Goal: Check status: Check status

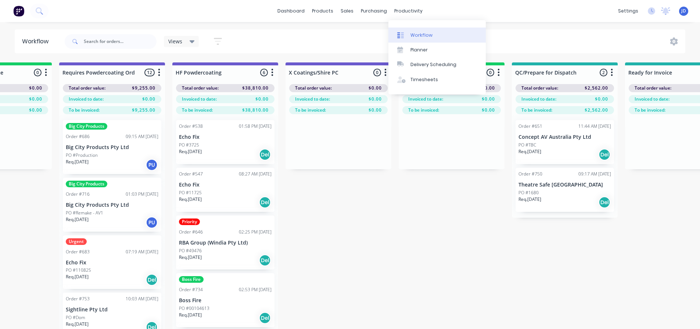
scroll to position [0, 2334]
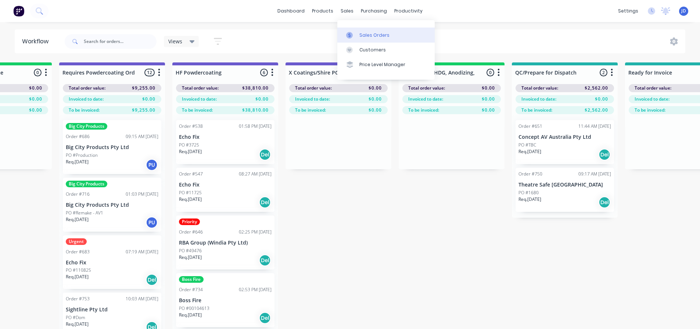
click at [345, 32] on link "Sales Orders" at bounding box center [385, 35] width 97 height 15
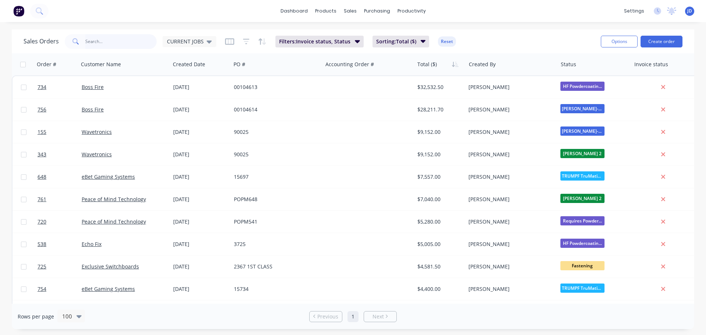
drag, startPoint x: 125, startPoint y: 37, endPoint x: 129, endPoint y: 38, distance: 4.1
click at [125, 37] on input "text" at bounding box center [121, 41] width 72 height 15
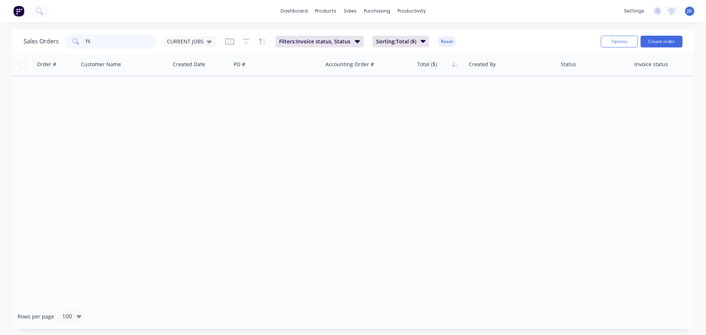
type input "T"
type input "THE"
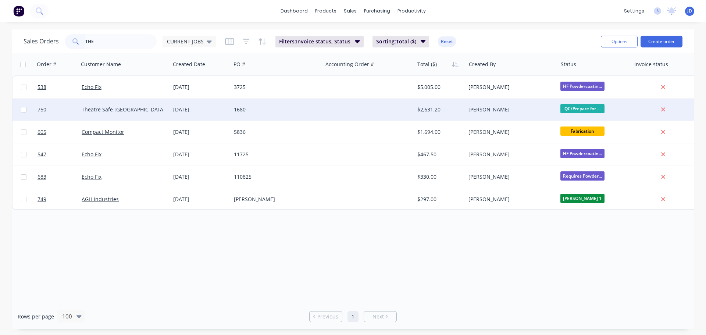
click at [304, 109] on div "1680" at bounding box center [275, 109] width 82 height 7
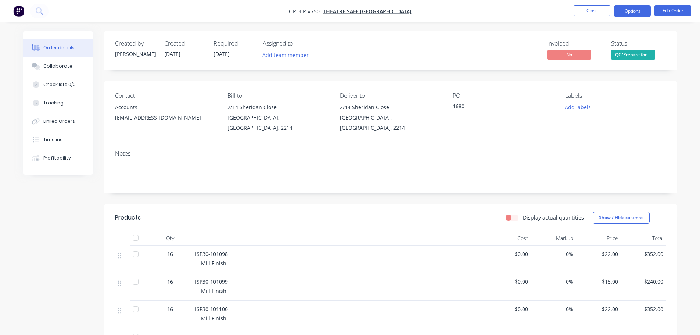
click at [637, 11] on button "Options" at bounding box center [632, 11] width 37 height 12
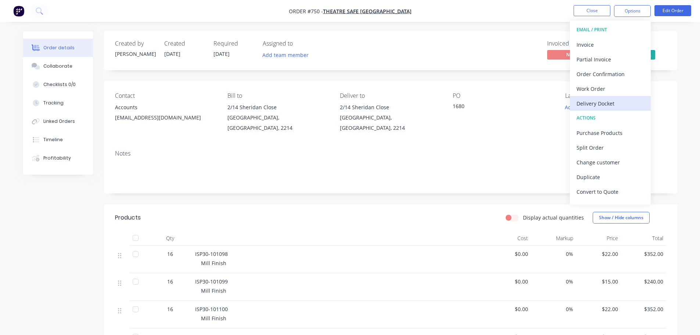
click at [594, 106] on div "Delivery Docket" at bounding box center [611, 103] width 68 height 11
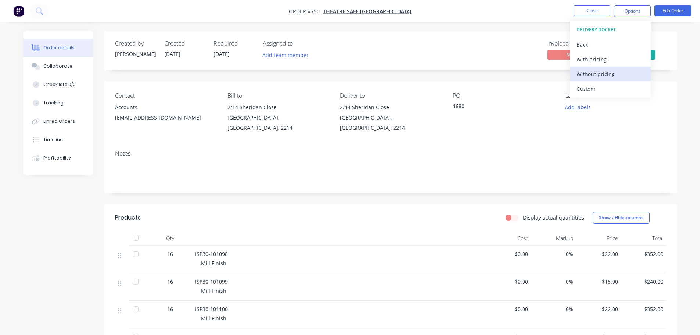
click at [603, 75] on div "Without pricing" at bounding box center [611, 74] width 68 height 11
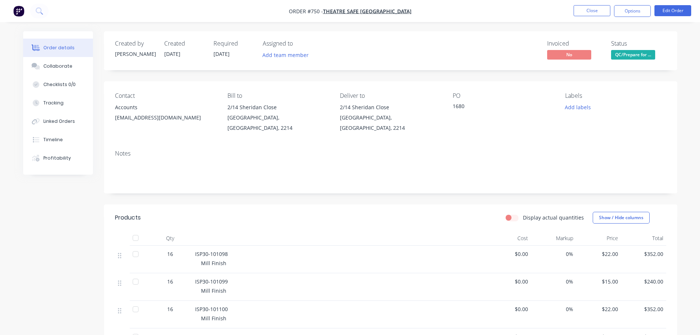
drag, startPoint x: 471, startPoint y: 85, endPoint x: 507, endPoint y: 74, distance: 37.6
click at [472, 84] on div "Contact Accounts [EMAIL_ADDRESS][DOMAIN_NAME] Bill to [STREET_ADDRESS] Deliver …" at bounding box center [390, 112] width 573 height 63
click at [616, 50] on div "Status QC/Prepare for ..." at bounding box center [638, 50] width 55 height 21
click at [619, 57] on span "QC/Prepare for ..." at bounding box center [633, 54] width 44 height 9
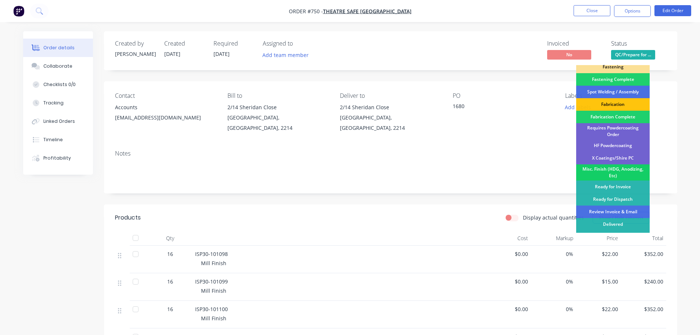
scroll to position [215, 0]
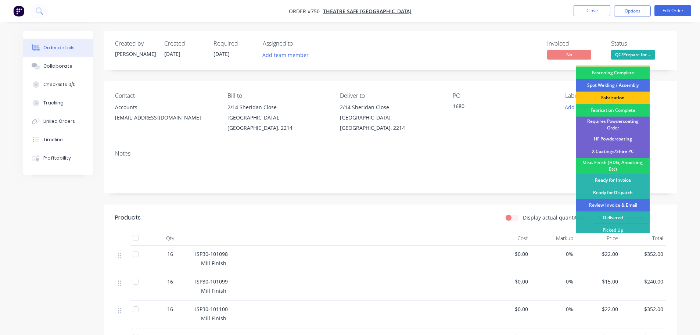
click at [610, 202] on div "Review Invoice & Email" at bounding box center [613, 205] width 74 height 12
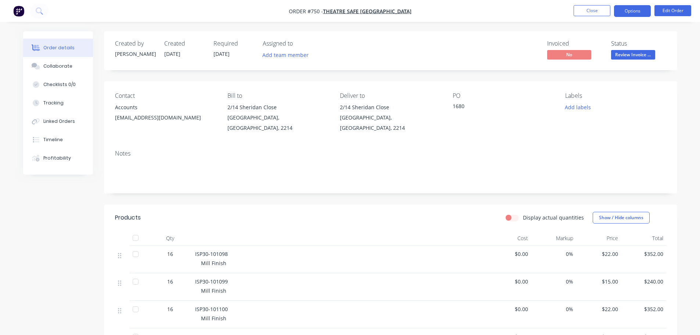
click at [638, 12] on button "Options" at bounding box center [632, 11] width 37 height 12
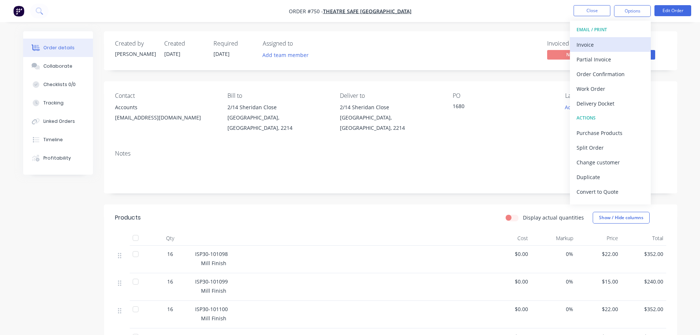
click at [607, 40] on div "Invoice" at bounding box center [611, 44] width 68 height 11
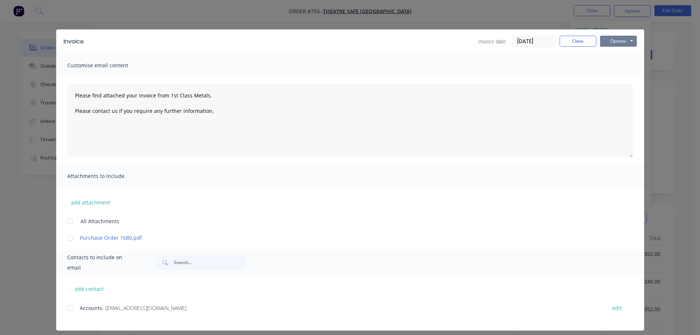
drag, startPoint x: 607, startPoint y: 40, endPoint x: 624, endPoint y: 47, distance: 18.2
click at [623, 39] on button "Options" at bounding box center [618, 41] width 37 height 11
click at [623, 64] on button "Print" at bounding box center [623, 66] width 47 height 12
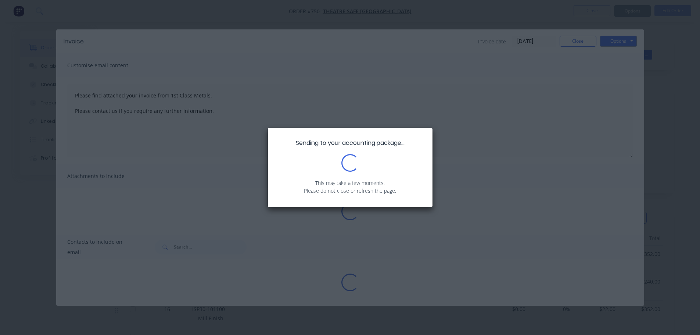
type textarea "Please find attached your invoice from 1st Class Metals. Please contact us if y…"
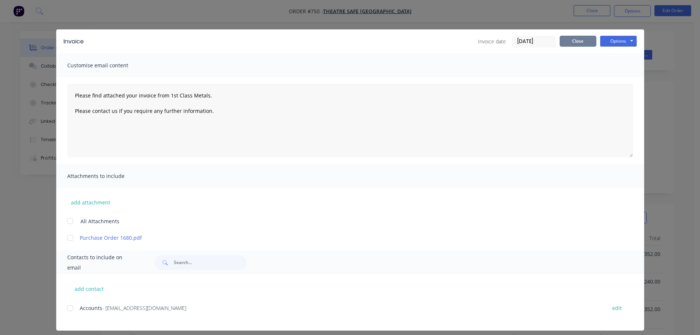
click at [573, 42] on button "Close" at bounding box center [578, 41] width 37 height 11
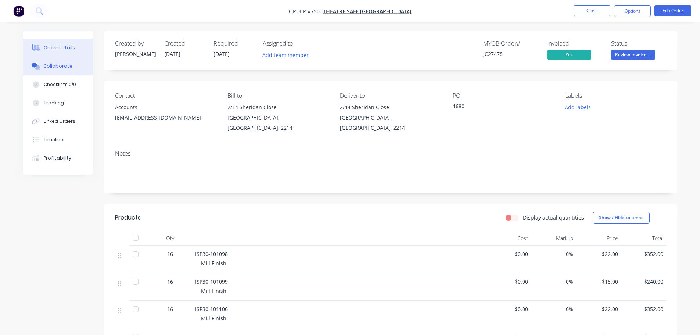
click at [62, 67] on div "Collaborate" at bounding box center [57, 66] width 29 height 7
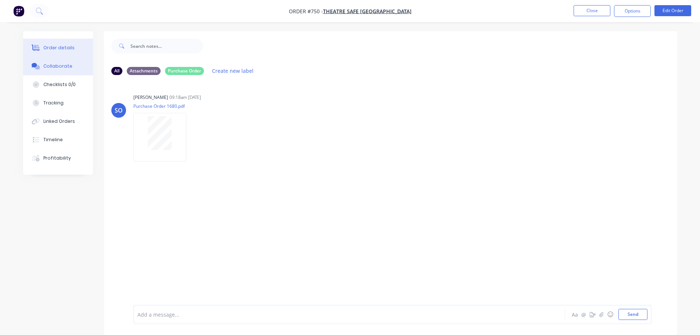
click at [62, 51] on button "Order details" at bounding box center [58, 48] width 70 height 18
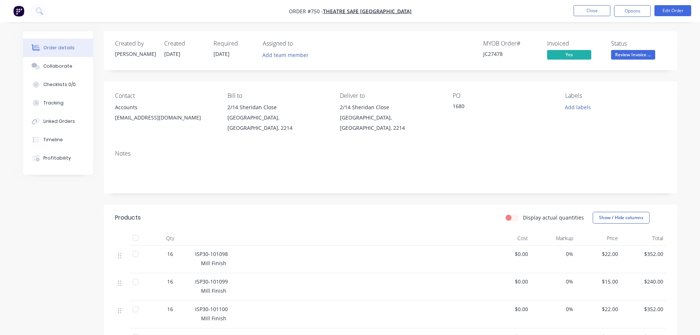
click at [584, 17] on nav "Order #750 - Theatre Safe [GEOGRAPHIC_DATA] Close Options Edit Order" at bounding box center [350, 11] width 700 height 22
click at [588, 11] on button "Close" at bounding box center [592, 10] width 37 height 11
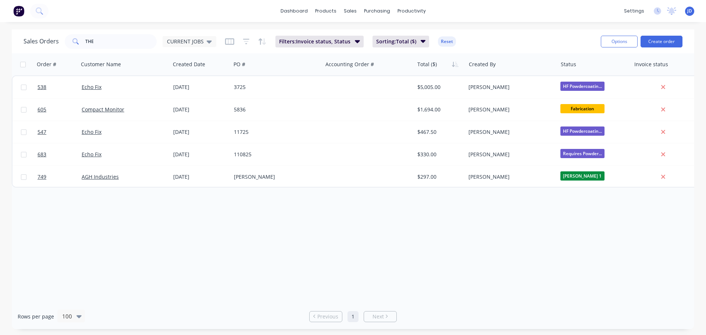
drag, startPoint x: 258, startPoint y: 271, endPoint x: 264, endPoint y: 269, distance: 6.6
click at [261, 270] on div "Order # Customer Name Created Date PO # Accounting Order # Total ($) Created By…" at bounding box center [353, 178] width 682 height 250
click at [369, 36] on div "Sales Orders" at bounding box center [377, 35] width 30 height 7
click at [362, 37] on div "Sales Orders" at bounding box center [377, 35] width 30 height 7
click at [357, 12] on div "sales" at bounding box center [350, 11] width 20 height 11
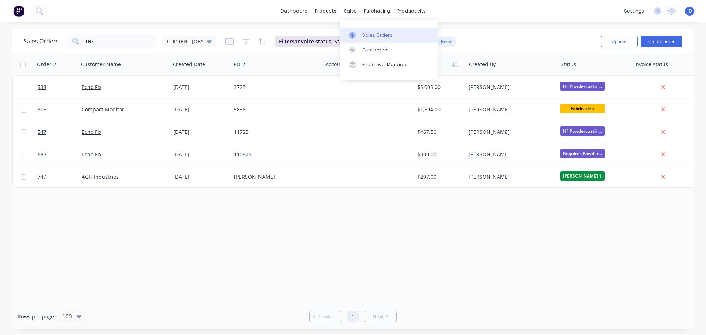
click at [361, 31] on link "Sales Orders" at bounding box center [388, 35] width 97 height 15
drag, startPoint x: 109, startPoint y: 42, endPoint x: 72, endPoint y: 33, distance: 38.4
click at [73, 42] on div "THE" at bounding box center [111, 41] width 92 height 15
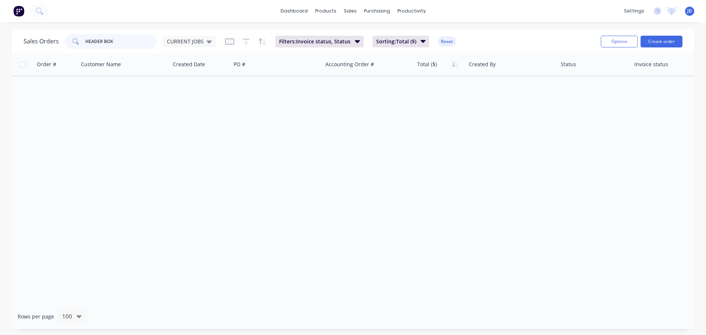
drag, startPoint x: 136, startPoint y: 40, endPoint x: 101, endPoint y: 42, distance: 35.0
click at [101, 42] on input "HEADER BOX" at bounding box center [121, 41] width 72 height 15
drag, startPoint x: 116, startPoint y: 37, endPoint x: -110, endPoint y: -4, distance: 229.9
click at [0, 0] on html "dashboard products sales purchasing productivity dashboard products Product Cat…" at bounding box center [353, 167] width 706 height 335
type input "C"
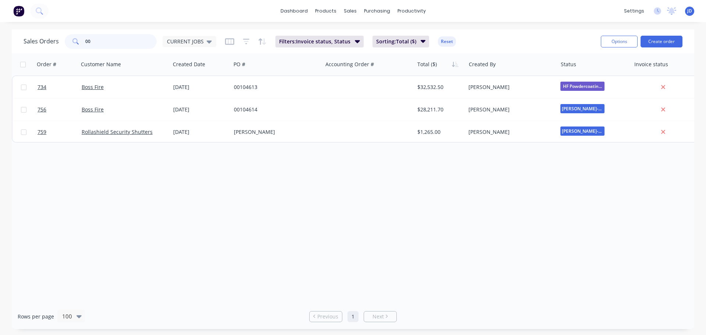
type input "0"
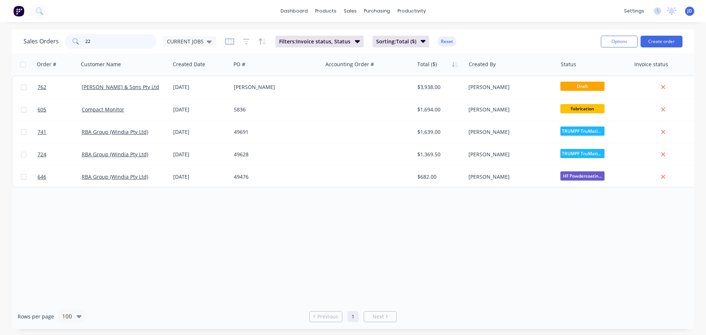
type input "2"
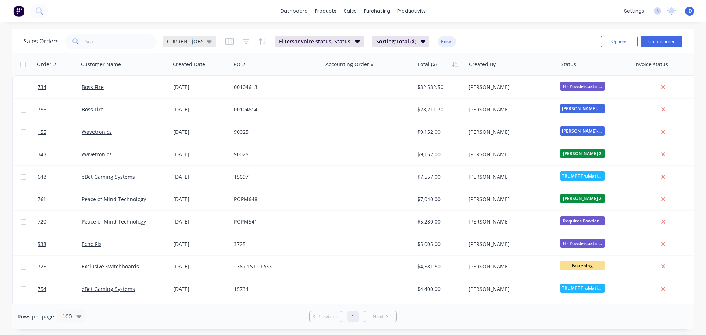
drag, startPoint x: 192, startPoint y: 38, endPoint x: 190, endPoint y: 42, distance: 4.3
click at [190, 39] on span "CURRENT JOBS" at bounding box center [185, 41] width 37 height 8
click at [172, 106] on button "None" at bounding box center [207, 104] width 84 height 8
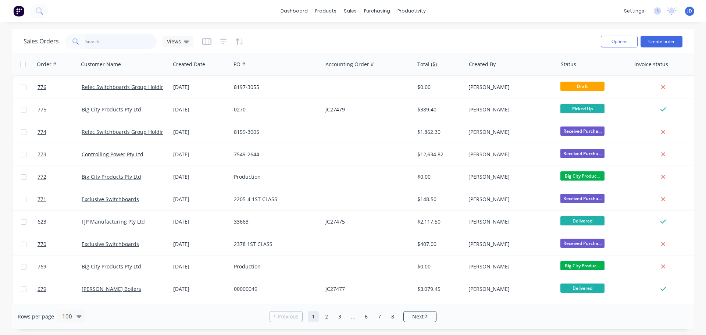
click at [98, 43] on input "text" at bounding box center [121, 41] width 72 height 15
type input "HEADER"
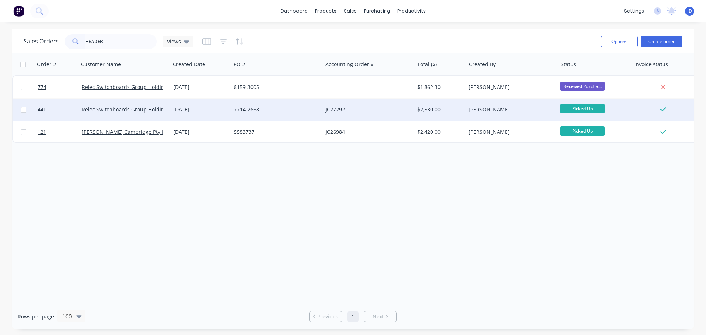
click at [180, 101] on div "[DATE]" at bounding box center [200, 110] width 61 height 22
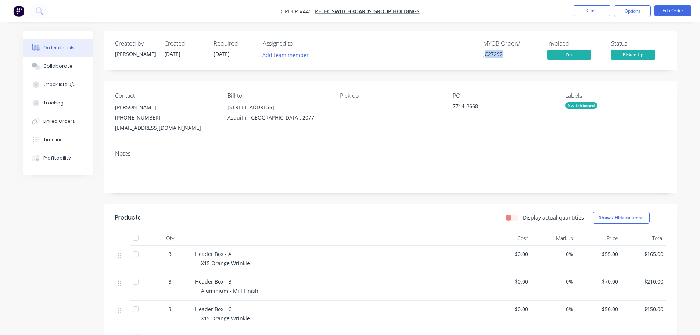
drag, startPoint x: 510, startPoint y: 56, endPoint x: 487, endPoint y: 56, distance: 23.2
click at [486, 56] on div "JC27292" at bounding box center [510, 54] width 55 height 8
click at [69, 69] on div "Collaborate" at bounding box center [57, 66] width 29 height 7
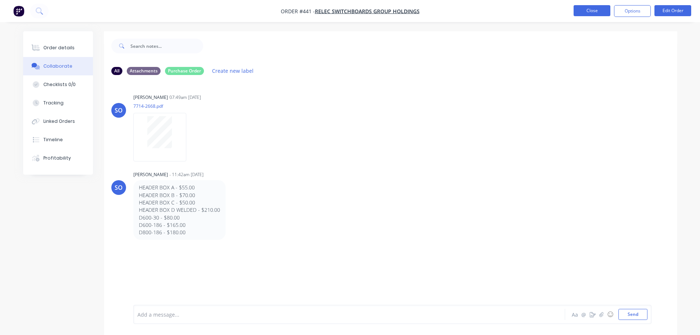
click at [586, 12] on button "Close" at bounding box center [592, 10] width 37 height 11
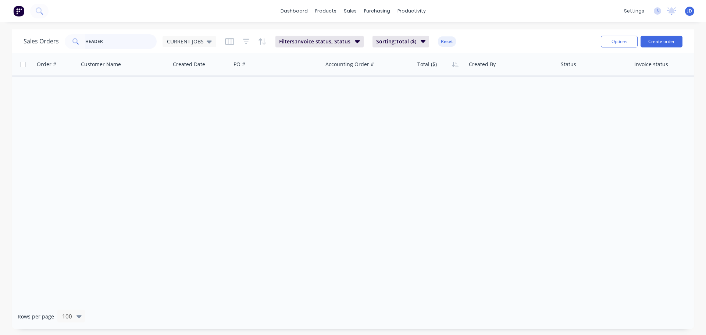
click at [131, 36] on input "HEADER" at bounding box center [121, 41] width 72 height 15
click at [199, 43] on span "CURRENT JOBS" at bounding box center [185, 41] width 37 height 8
click at [185, 105] on button "None" at bounding box center [207, 104] width 84 height 8
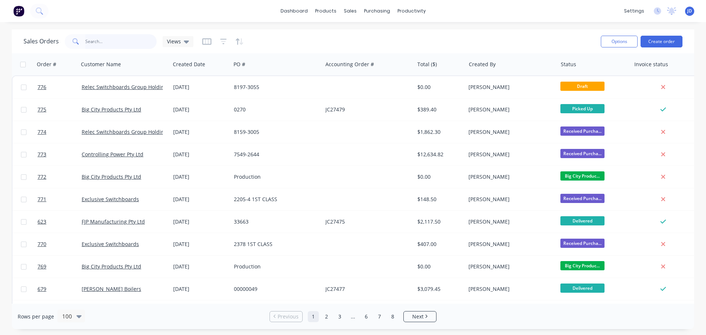
click at [123, 41] on input "HEADER" at bounding box center [121, 41] width 72 height 15
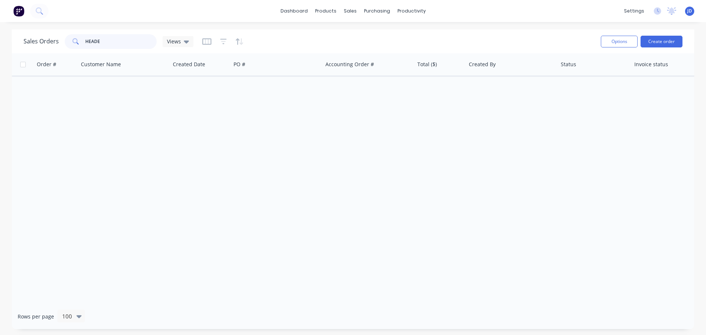
type input "HEADER"
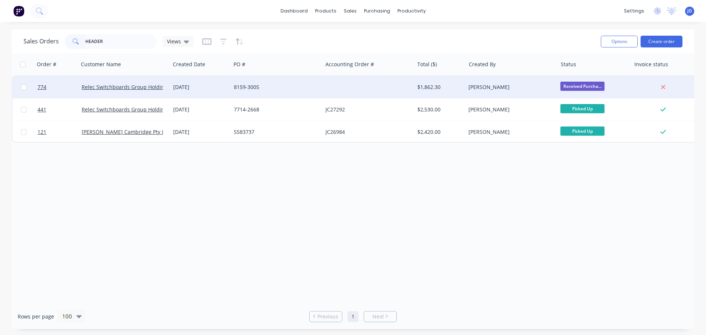
click at [208, 89] on div "[DATE]" at bounding box center [200, 86] width 55 height 7
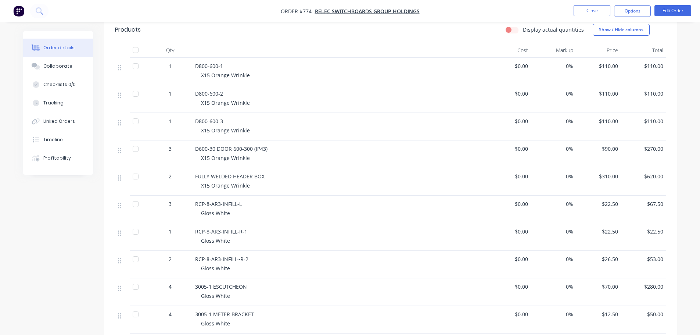
scroll to position [221, 0]
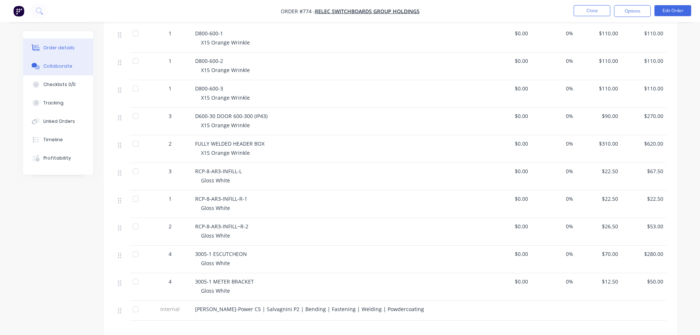
click at [62, 69] on button "Collaborate" at bounding box center [58, 66] width 70 height 18
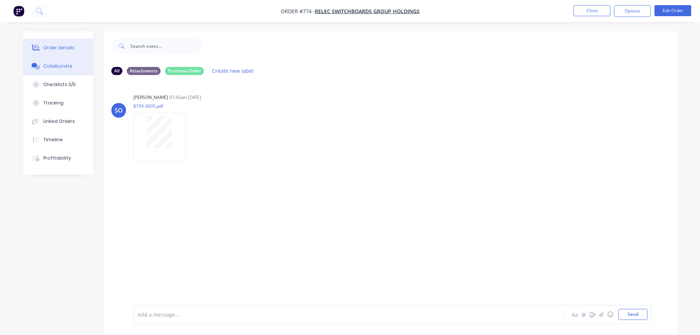
click at [44, 51] on div "Order details" at bounding box center [58, 47] width 31 height 7
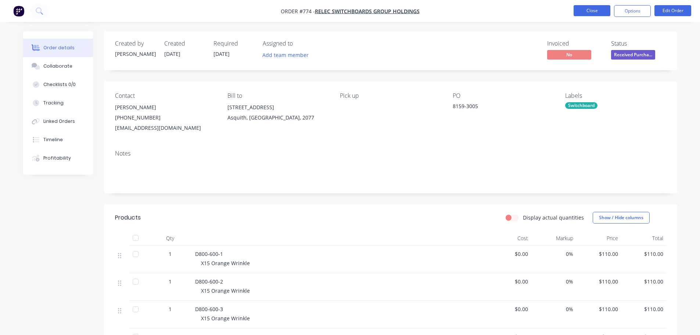
click at [594, 14] on button "Close" at bounding box center [592, 10] width 37 height 11
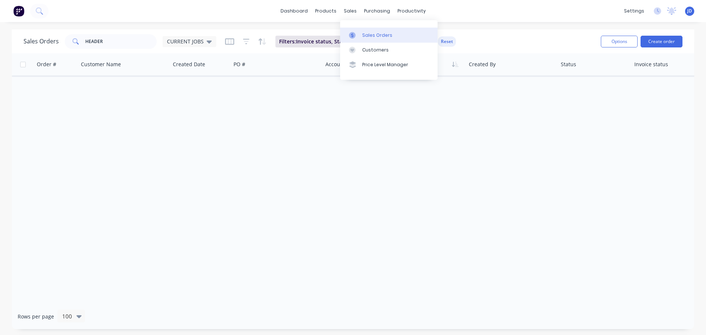
click at [368, 32] on div "Sales Orders" at bounding box center [377, 35] width 30 height 7
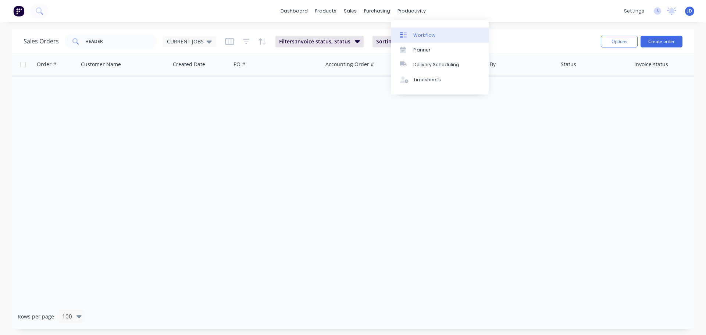
click at [417, 34] on div "Workflow" at bounding box center [424, 35] width 22 height 7
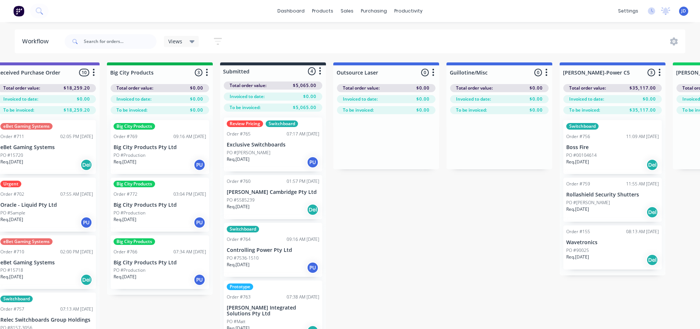
drag, startPoint x: 97, startPoint y: 253, endPoint x: 142, endPoint y: 246, distance: 45.4
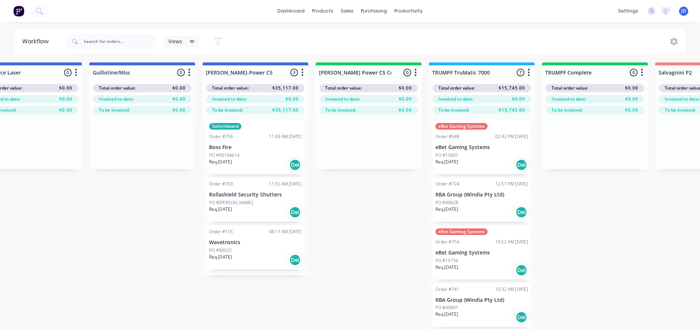
drag, startPoint x: 421, startPoint y: 199, endPoint x: 449, endPoint y: 198, distance: 28.7
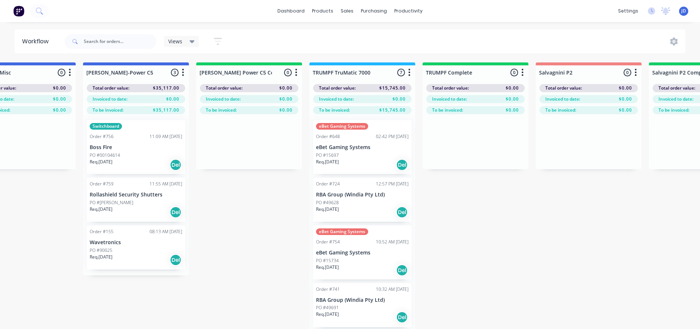
drag, startPoint x: 368, startPoint y: 215, endPoint x: 403, endPoint y: 203, distance: 37.1
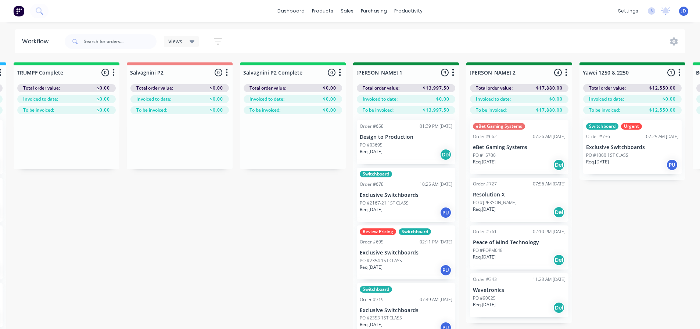
drag, startPoint x: 511, startPoint y: 199, endPoint x: 581, endPoint y: 187, distance: 70.7
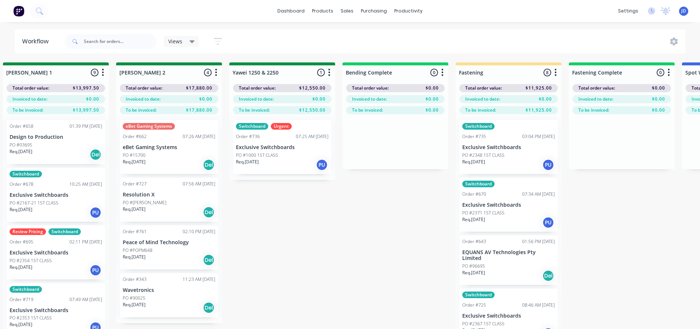
scroll to position [0, 1402]
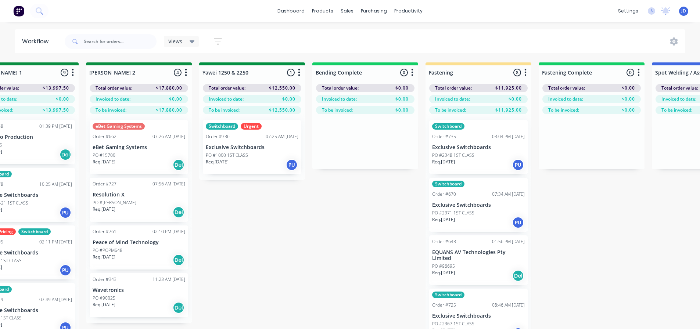
drag, startPoint x: 501, startPoint y: 197, endPoint x: 547, endPoint y: 199, distance: 45.3
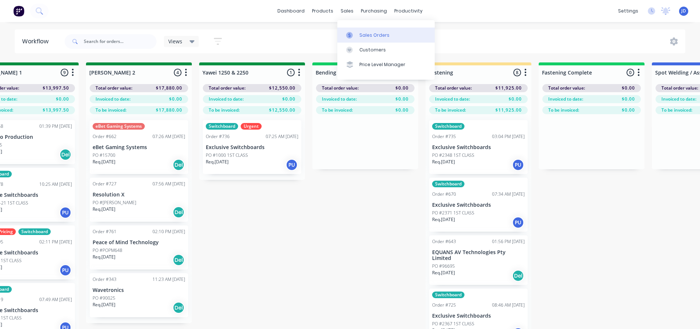
click at [352, 29] on link "Sales Orders" at bounding box center [385, 35] width 97 height 15
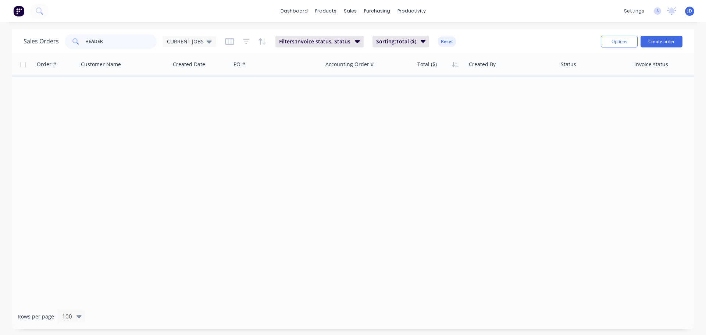
click at [39, 34] on div "Sales Orders HEADER CURRENT JOBS" at bounding box center [120, 41] width 193 height 15
type input "NEP"
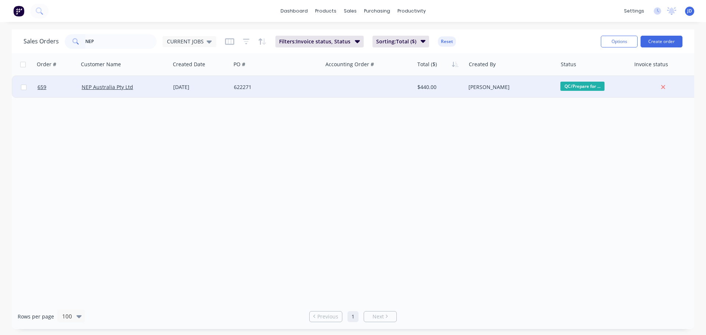
click at [205, 93] on div "[DATE]" at bounding box center [200, 87] width 61 height 22
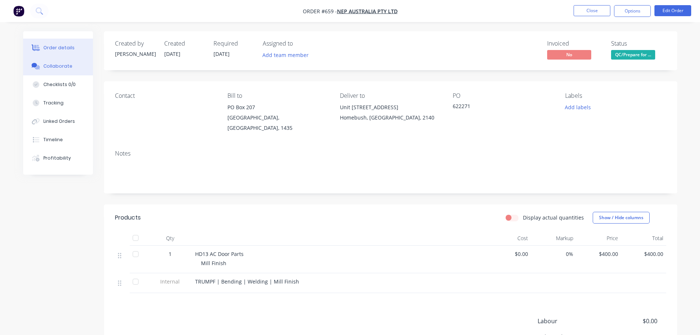
click at [67, 65] on div "Collaborate" at bounding box center [57, 66] width 29 height 7
